Goal: Check status

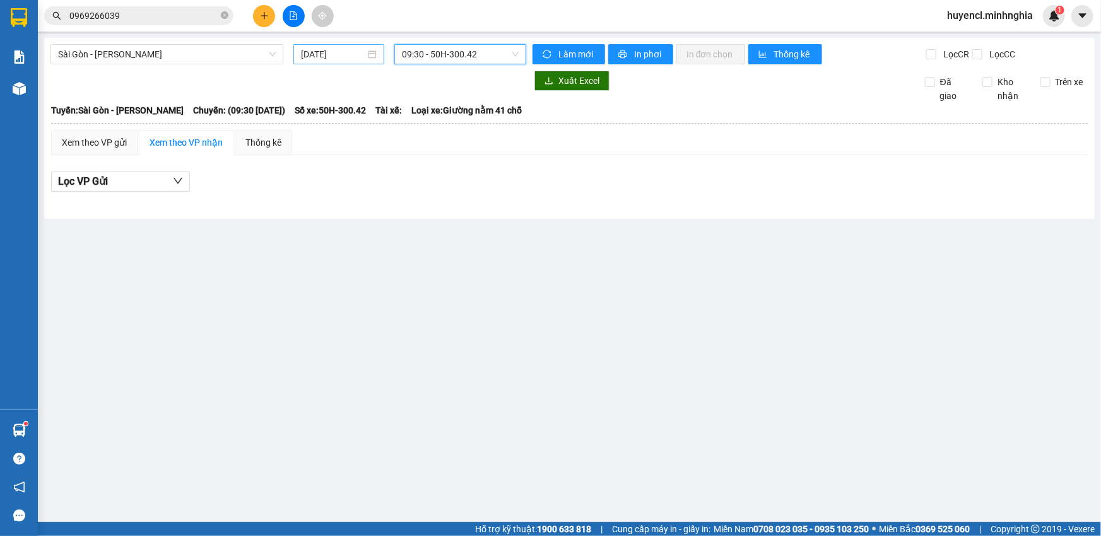
click at [322, 57] on input "[DATE]" at bounding box center [333, 54] width 64 height 14
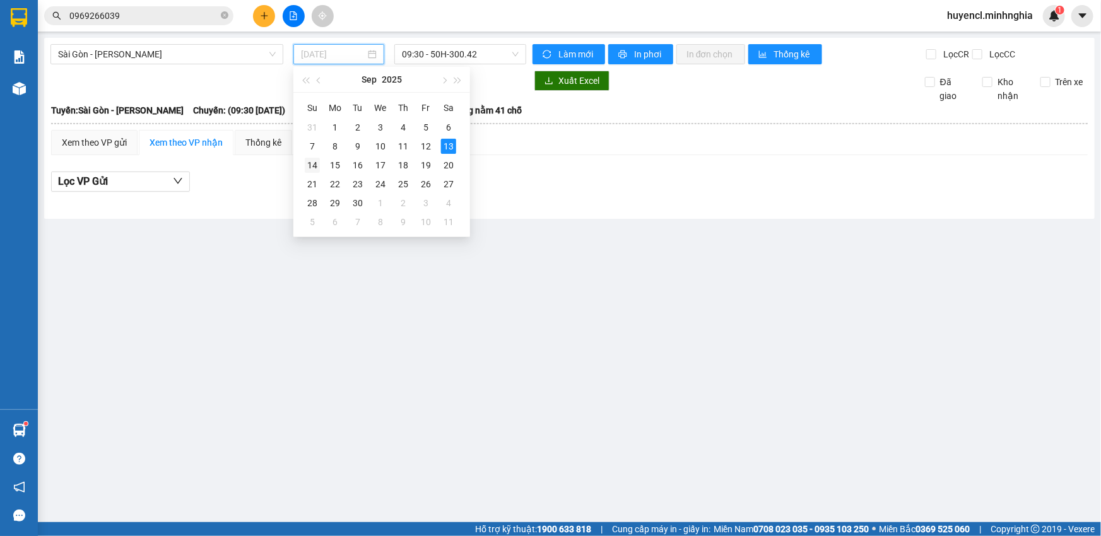
click at [315, 164] on div "14" at bounding box center [312, 165] width 15 height 15
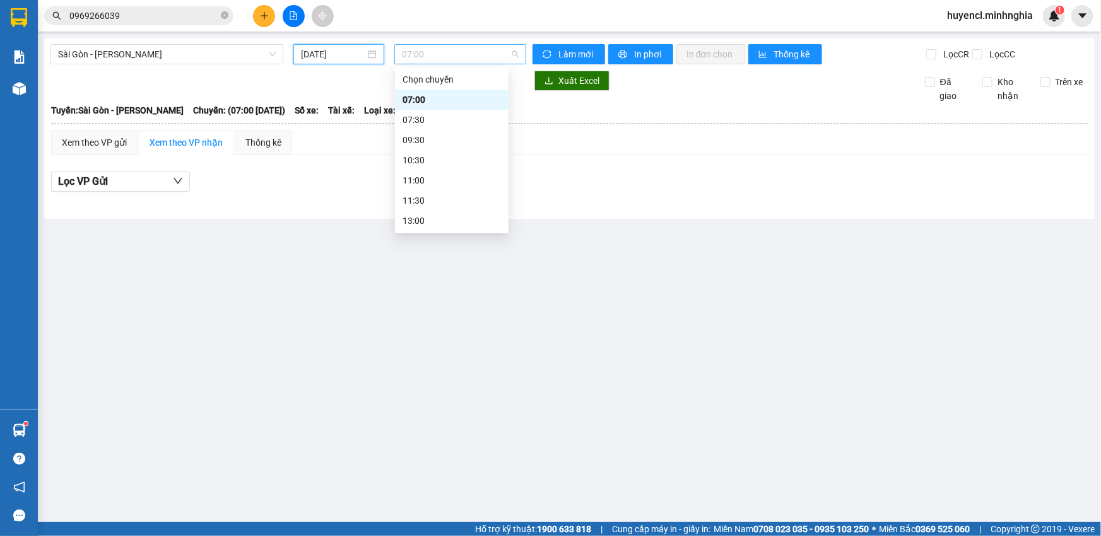
click at [483, 54] on span "07:00" at bounding box center [460, 54] width 117 height 19
click at [322, 59] on input "[DATE]" at bounding box center [333, 54] width 64 height 14
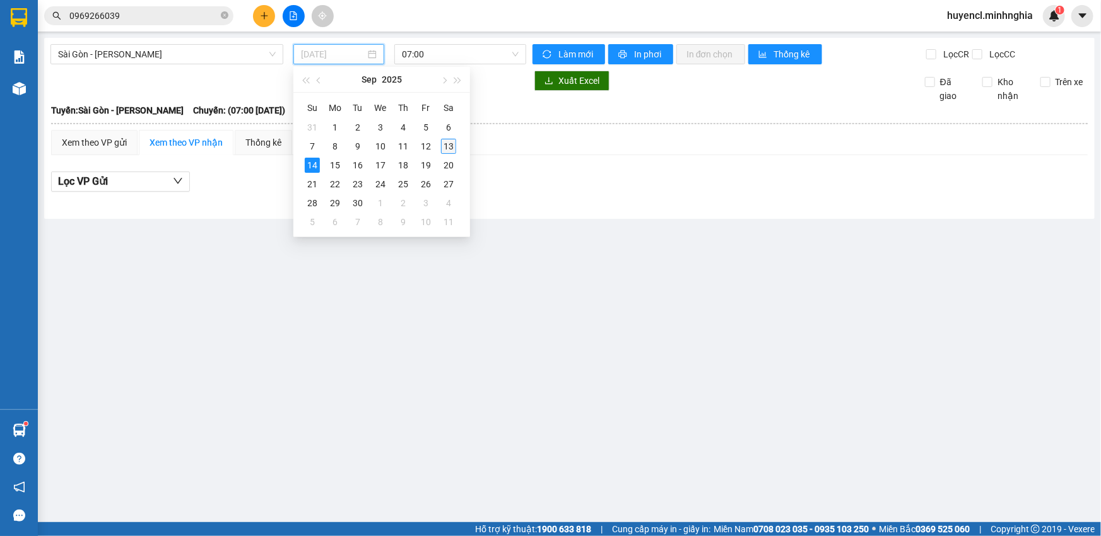
click at [452, 145] on div "13" at bounding box center [448, 146] width 15 height 15
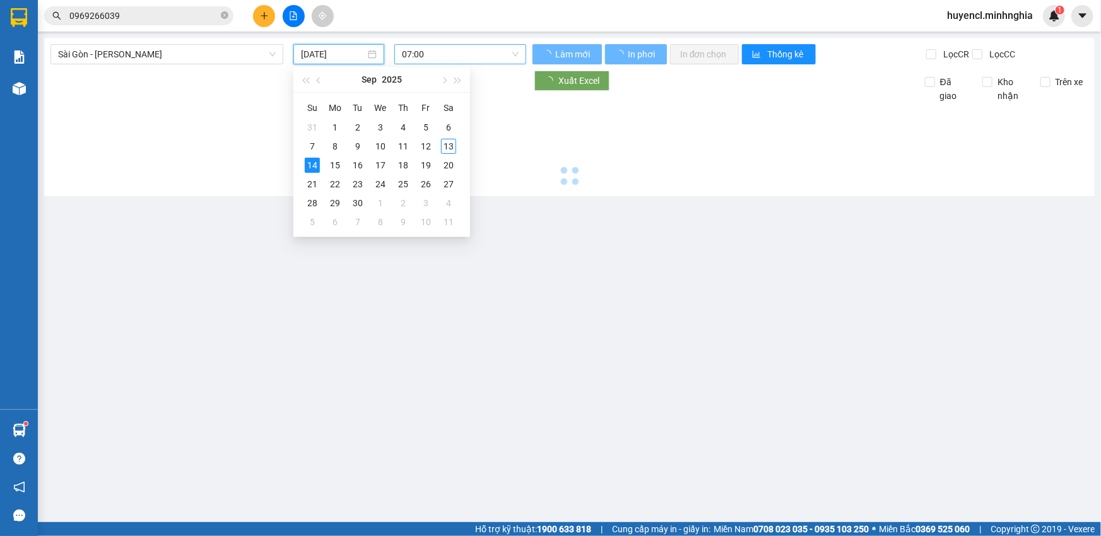
type input "[DATE]"
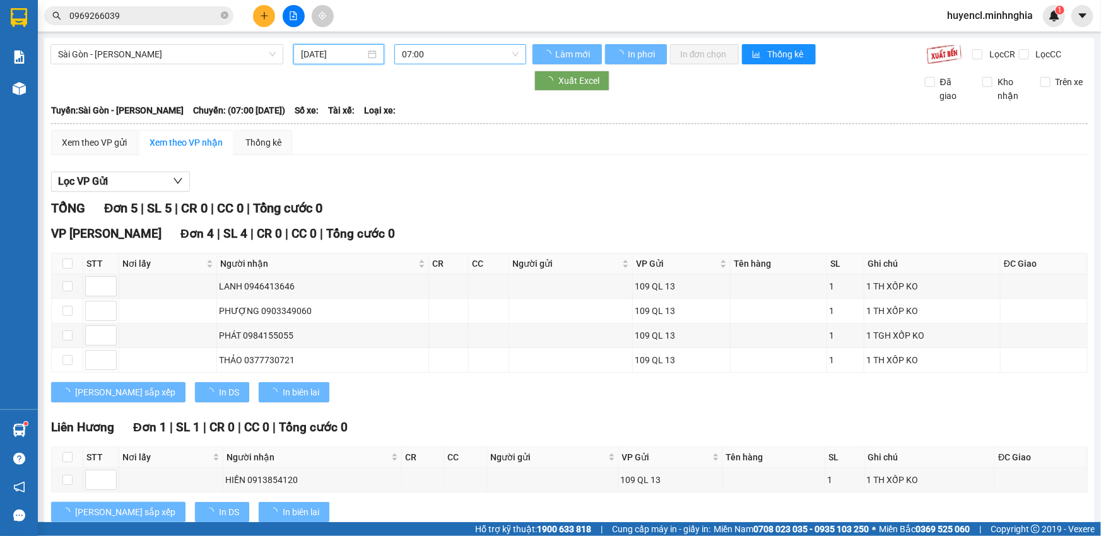
click at [499, 46] on span "07:00" at bounding box center [460, 54] width 117 height 19
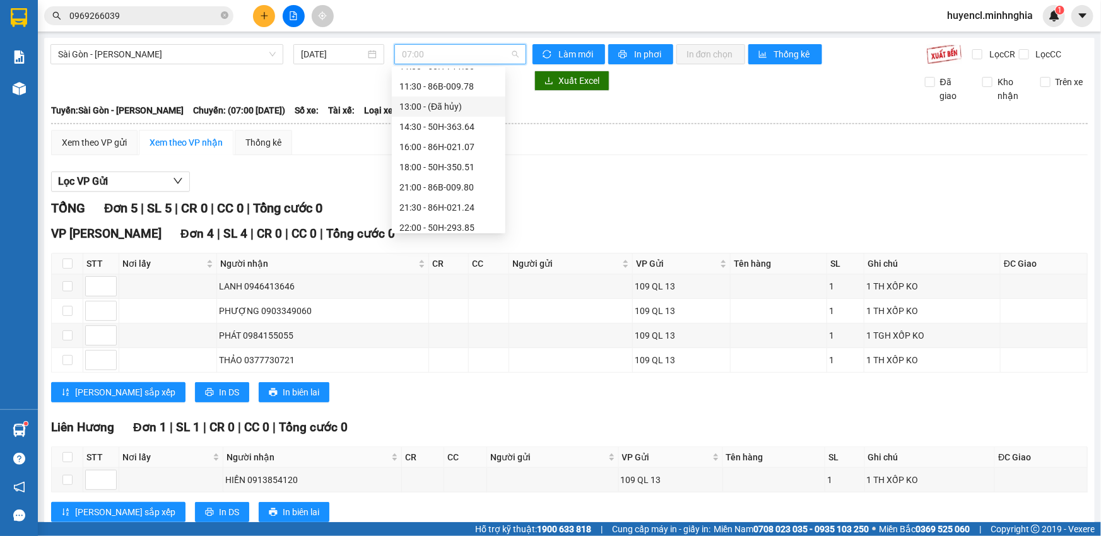
scroll to position [120, 0]
click at [208, 55] on span "Sài Gòn - [PERSON_NAME]" at bounding box center [167, 54] width 218 height 19
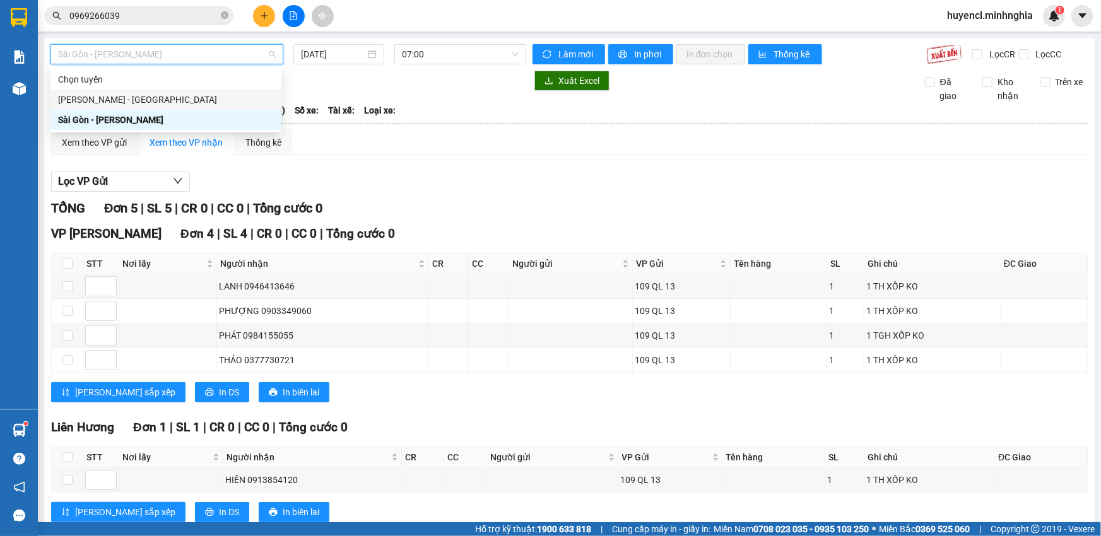
click at [131, 104] on div "[PERSON_NAME] - [GEOGRAPHIC_DATA]" at bounding box center [166, 100] width 216 height 14
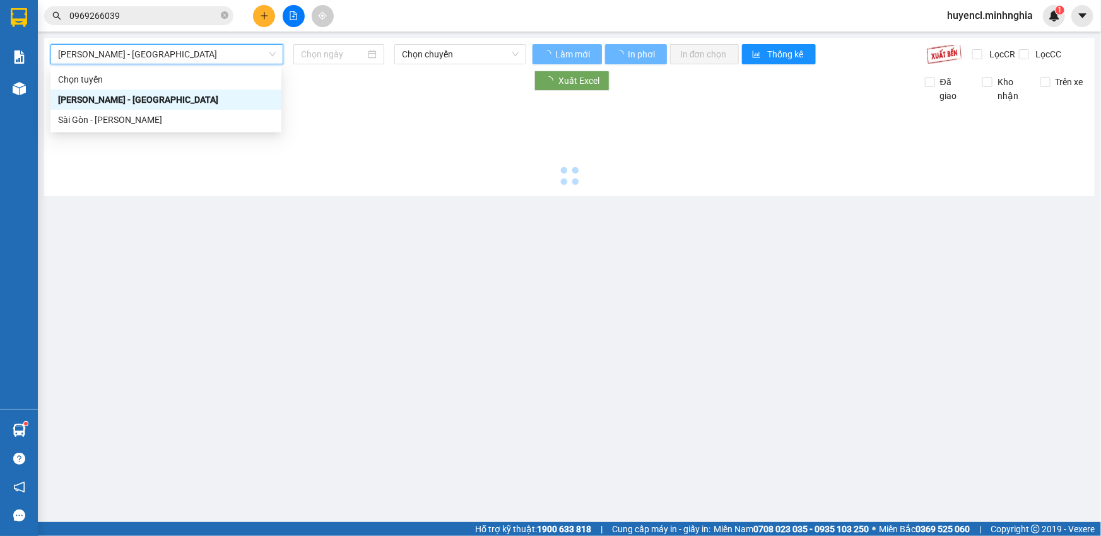
type input "[DATE]"
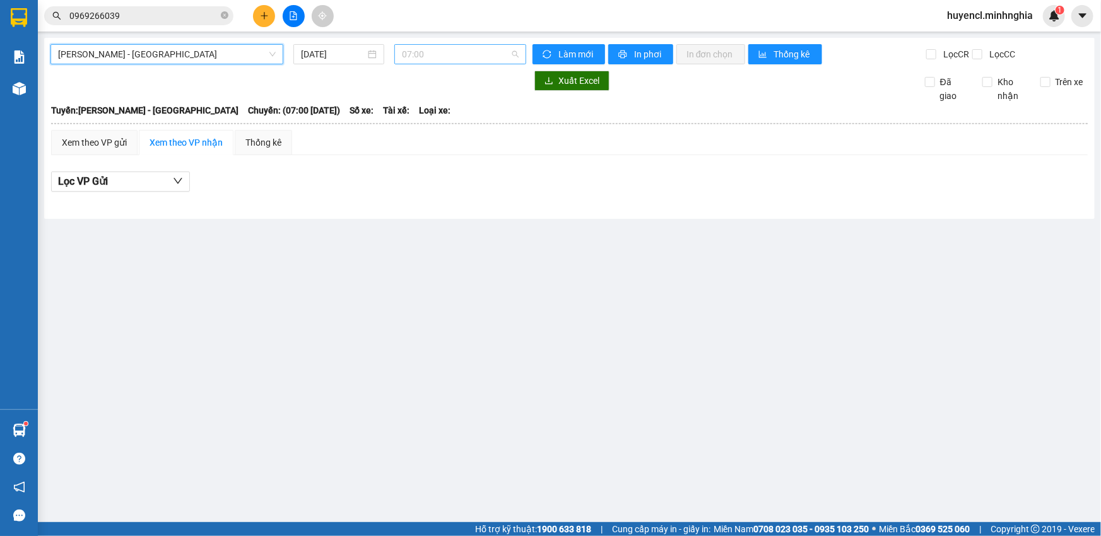
scroll to position [20, 0]
click at [488, 49] on span "07:00" at bounding box center [460, 54] width 117 height 19
click at [450, 57] on span "07:00" at bounding box center [460, 54] width 117 height 19
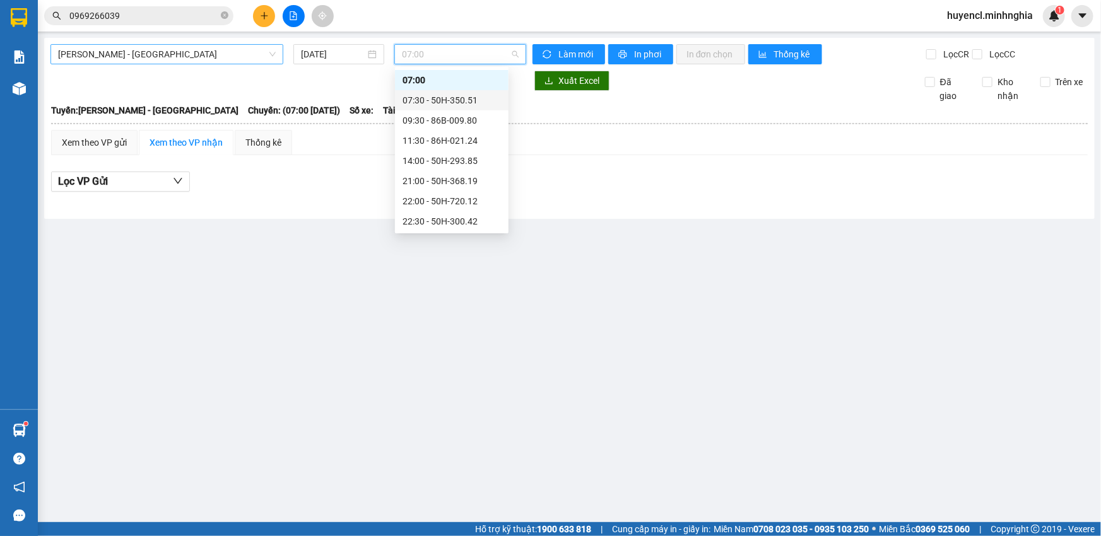
click at [265, 55] on span "[PERSON_NAME] - [GEOGRAPHIC_DATA]" at bounding box center [167, 54] width 218 height 19
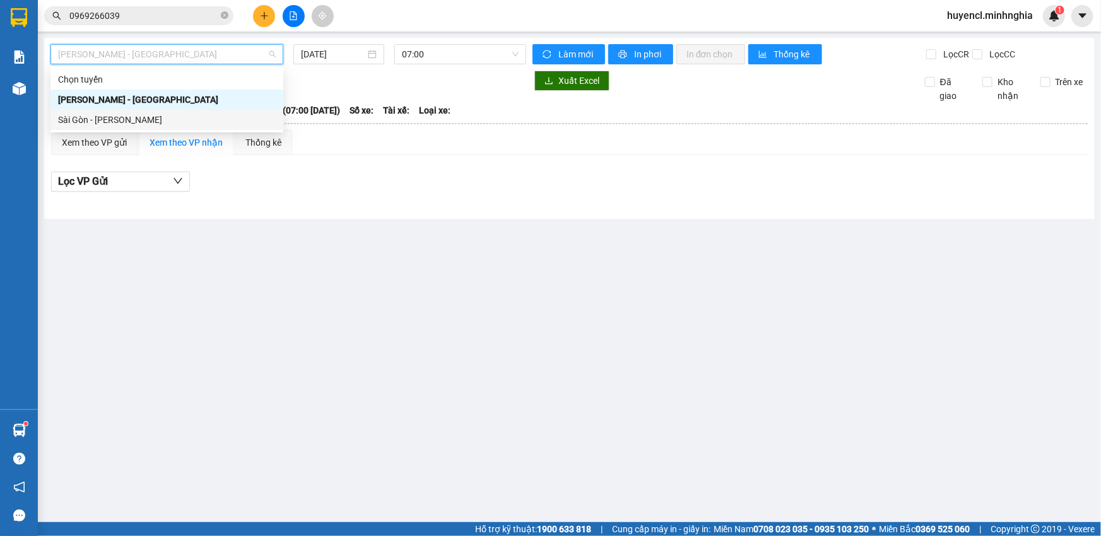
click at [167, 126] on div "Sài Gòn - [PERSON_NAME]" at bounding box center [167, 120] width 218 height 14
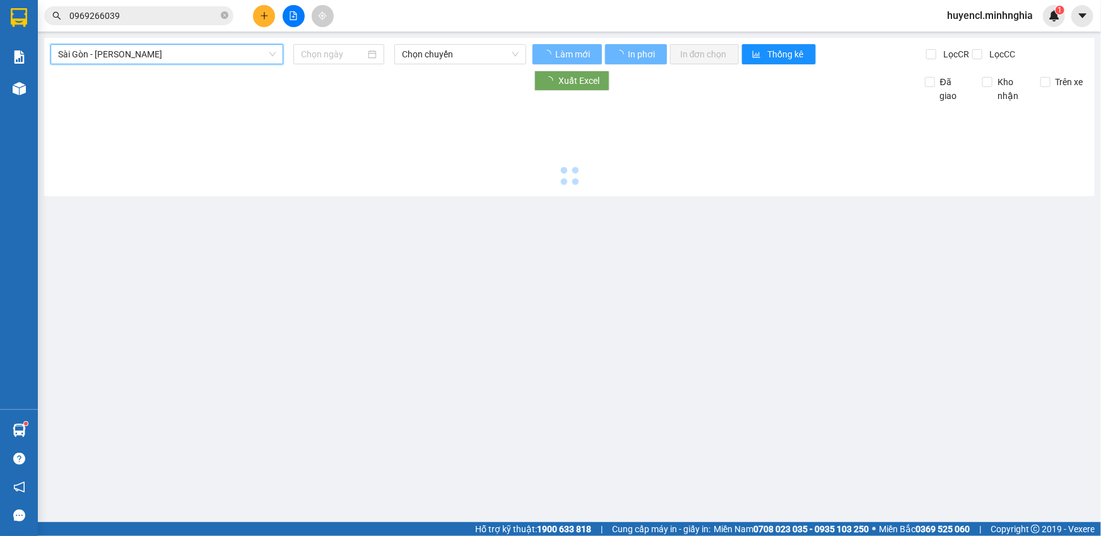
type input "[DATE]"
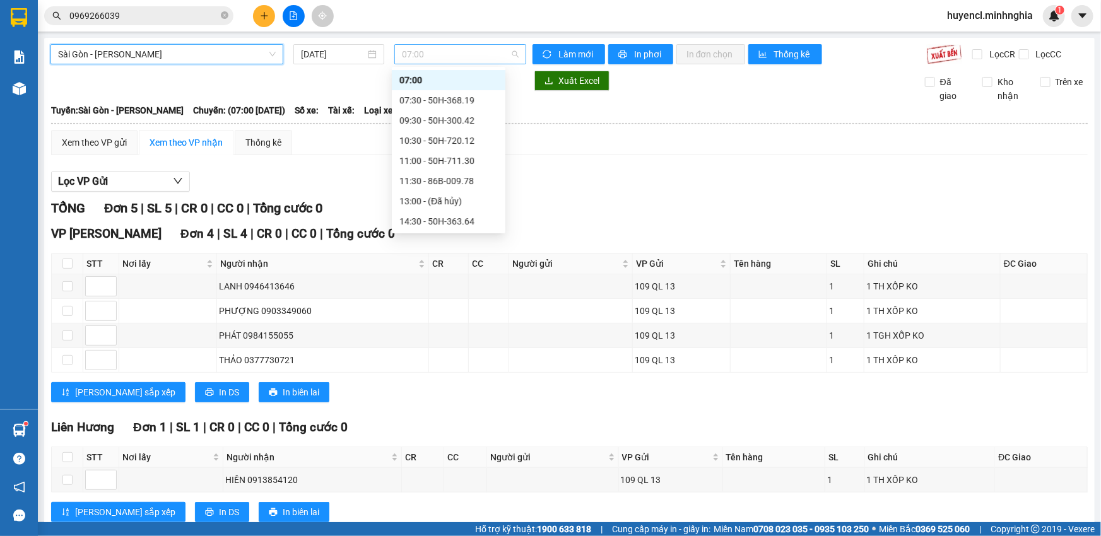
click at [464, 47] on span "07:00" at bounding box center [460, 54] width 117 height 19
click at [461, 104] on div "07:30 - 50H-368.19" at bounding box center [448, 100] width 98 height 14
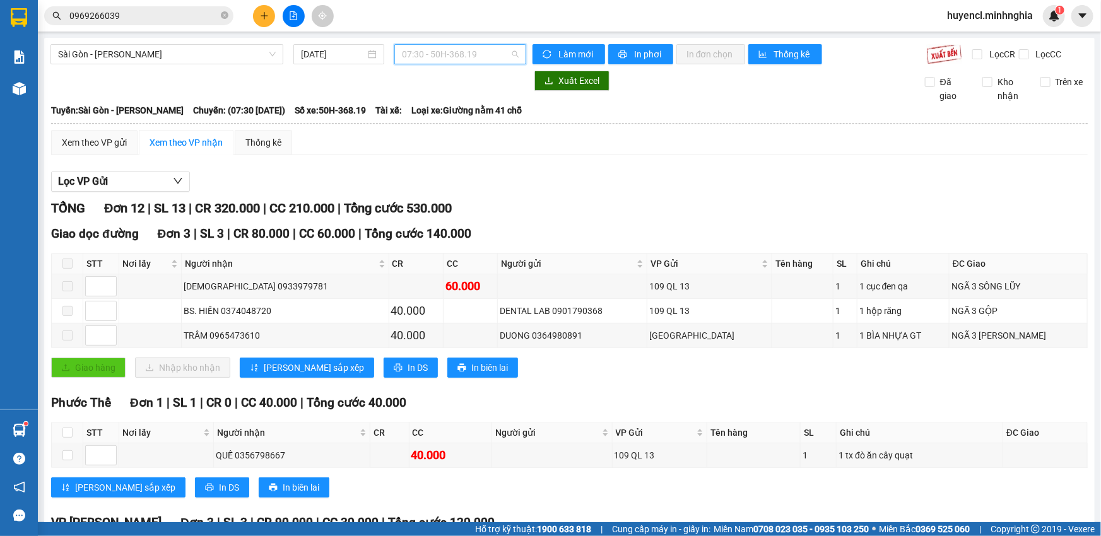
click at [440, 49] on span "07:30 - 50H-368.19" at bounding box center [460, 54] width 117 height 19
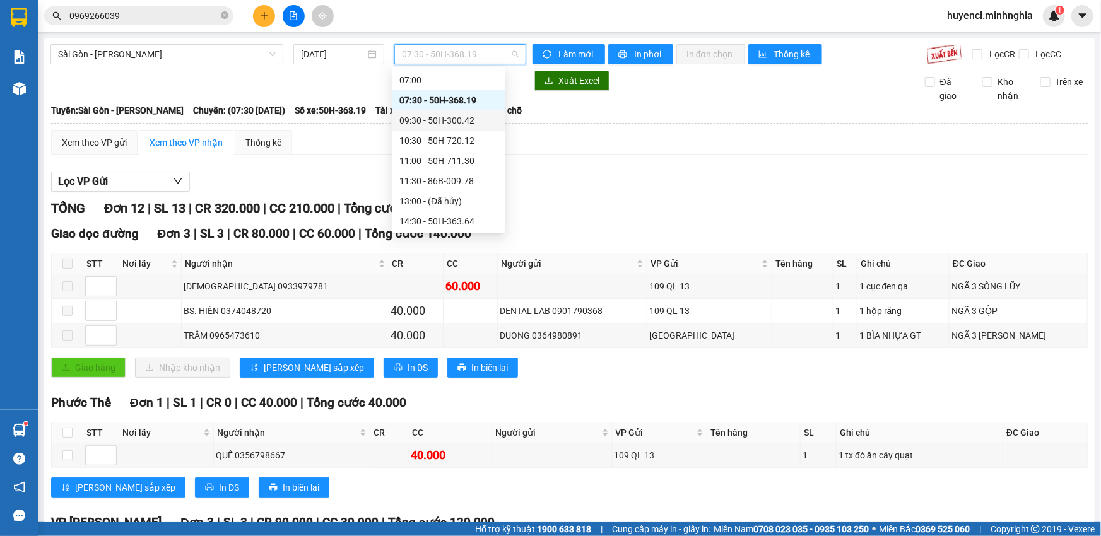
click at [440, 124] on div "09:30 - 50H-300.42" at bounding box center [448, 121] width 98 height 14
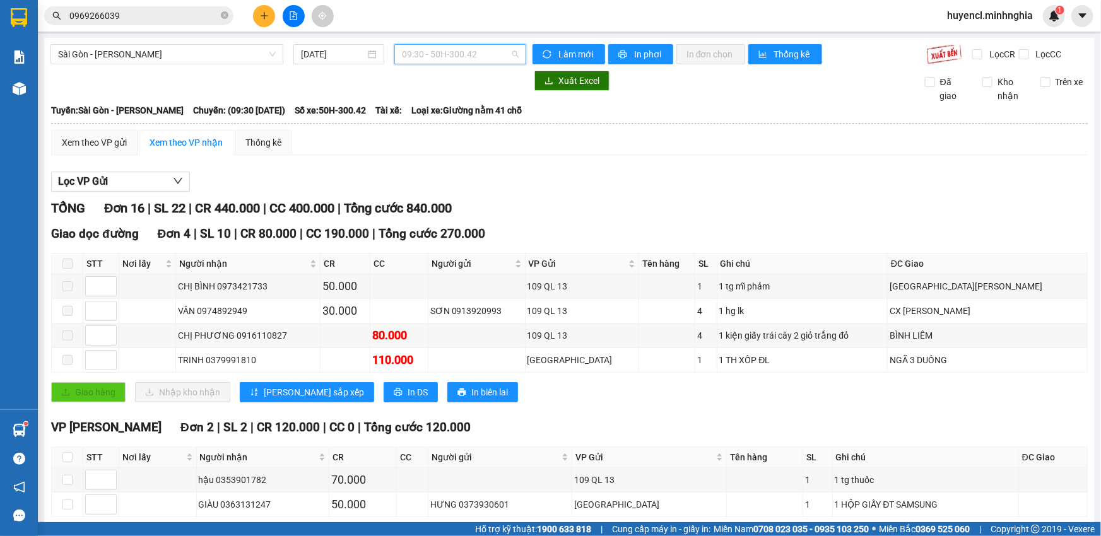
click at [500, 57] on span "09:30 - 50H-300.42" at bounding box center [460, 54] width 117 height 19
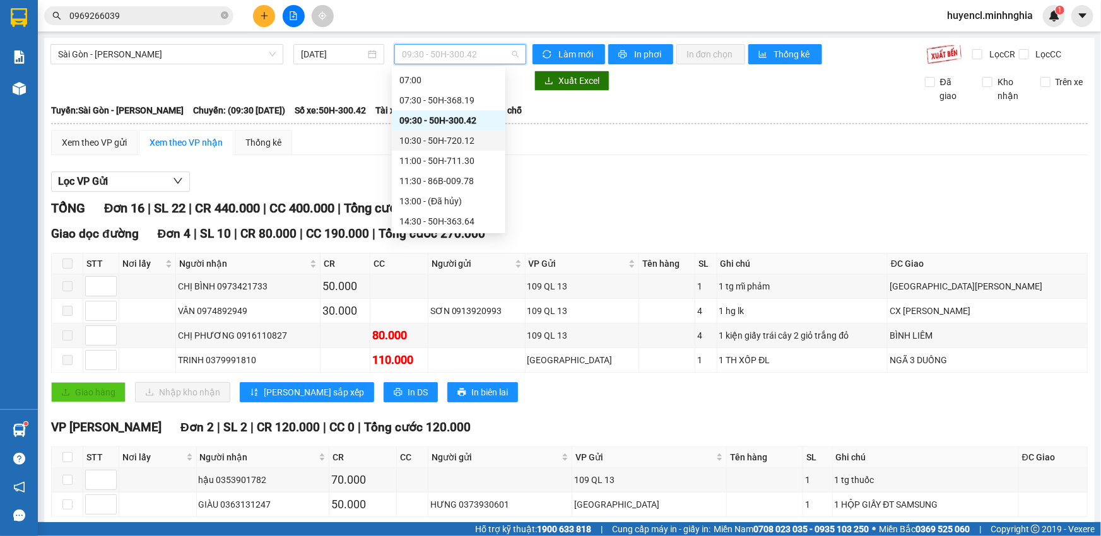
click at [472, 138] on div "10:30 - 50H-720.12" at bounding box center [448, 141] width 98 height 14
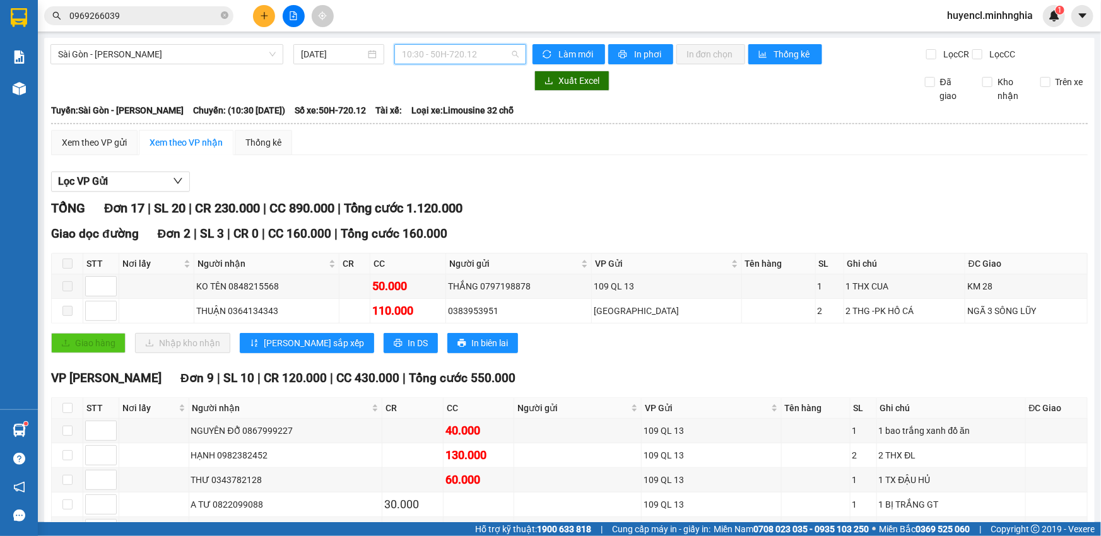
click at [415, 54] on span "10:30 - 50H-720.12" at bounding box center [460, 54] width 117 height 19
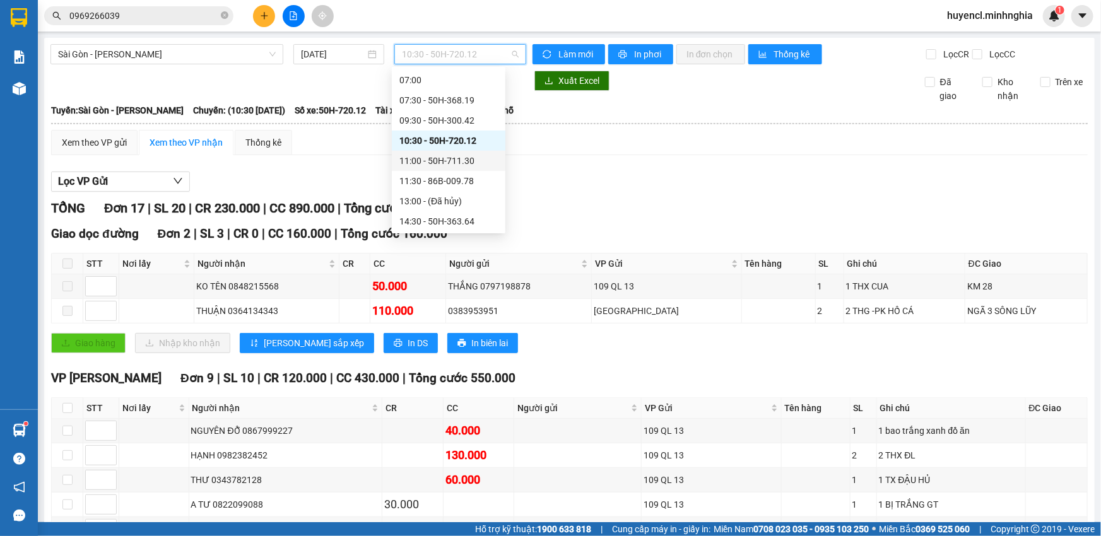
click at [450, 164] on div "11:00 - 50H-711.30" at bounding box center [448, 161] width 98 height 14
